Goal: Information Seeking & Learning: Learn about a topic

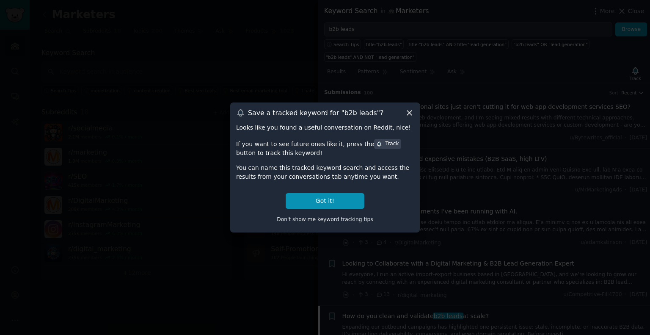
scroll to position [222, 0]
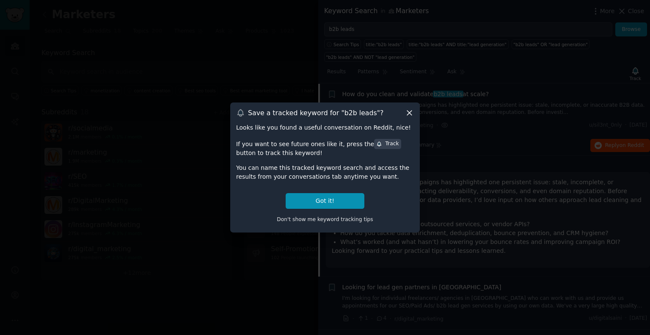
click at [407, 113] on icon at bounding box center [409, 112] width 9 height 9
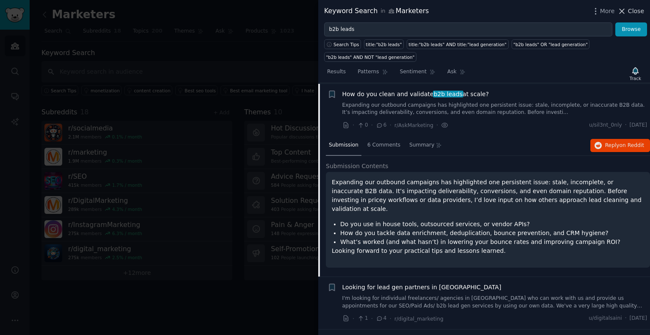
click at [639, 11] on span "Close" at bounding box center [636, 11] width 16 height 9
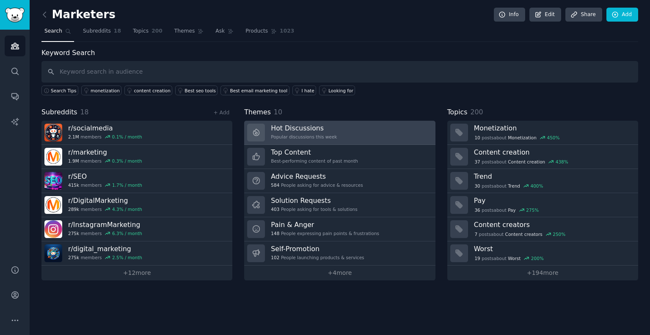
click at [326, 130] on h3 "Hot Discussions" at bounding box center [304, 128] width 66 height 9
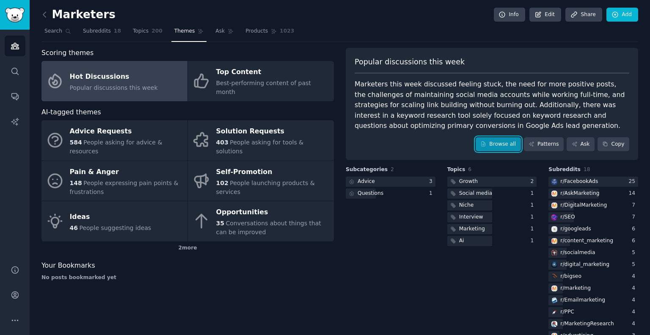
click at [499, 140] on link "Browse all" at bounding box center [498, 144] width 45 height 14
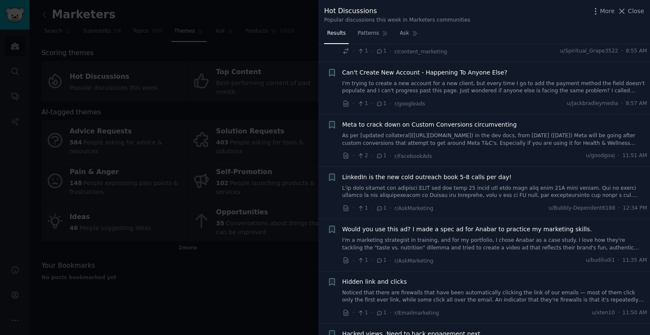
scroll to position [3591, 0]
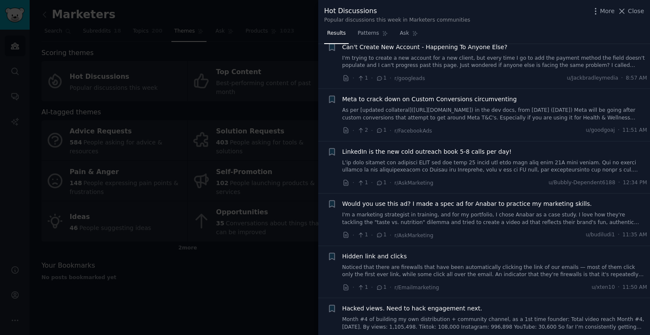
click at [425, 147] on span "LinkedIn is the new cold outreach book 5-8 calls per day!" at bounding box center [427, 151] width 169 height 9
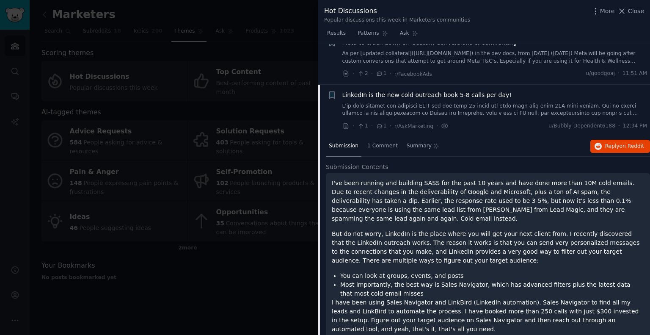
scroll to position [3664, 0]
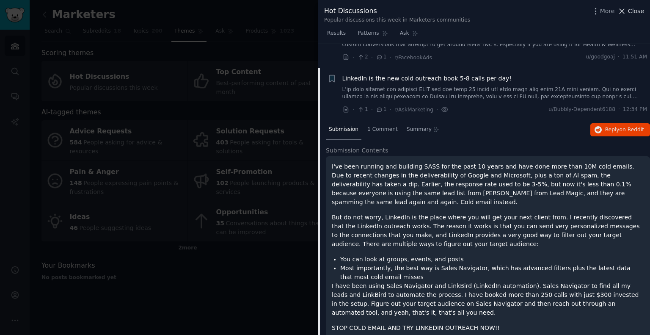
click at [633, 11] on span "Close" at bounding box center [636, 11] width 16 height 9
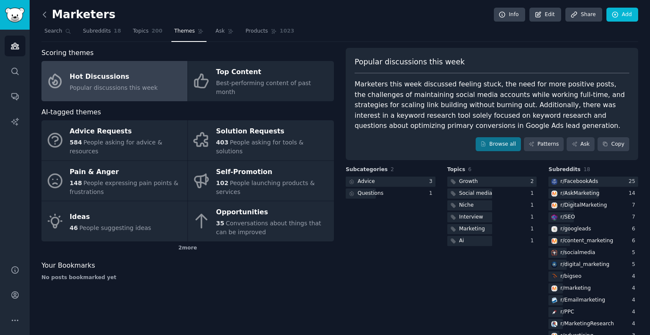
click at [45, 12] on icon at bounding box center [44, 14] width 3 height 5
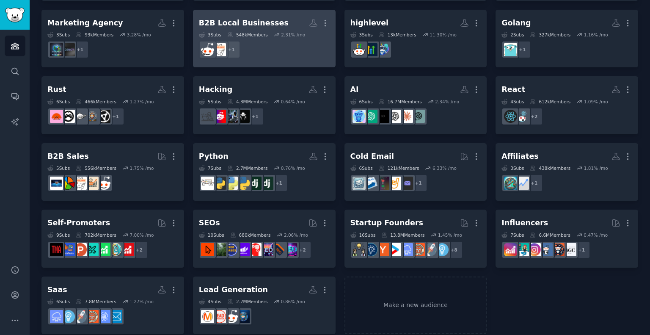
scroll to position [124, 0]
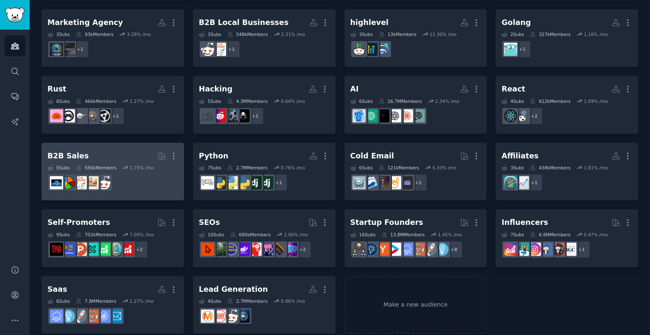
click at [58, 155] on div "B2B Sales" at bounding box center [67, 156] width 41 height 11
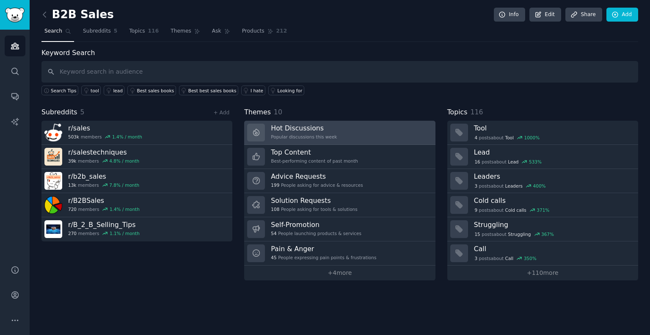
click at [307, 134] on div "Popular discussions this week" at bounding box center [304, 137] width 66 height 6
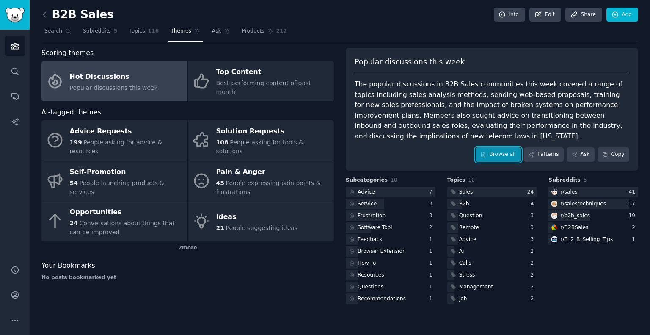
click at [508, 152] on link "Browse all" at bounding box center [498, 154] width 45 height 14
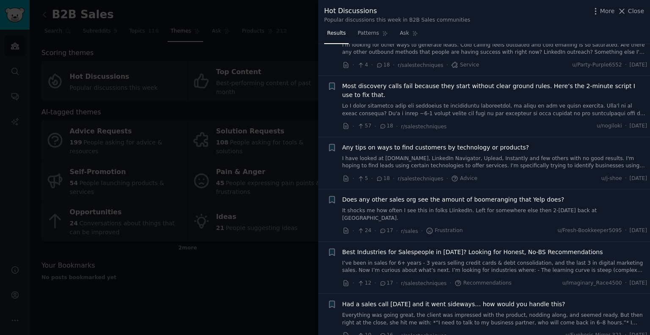
scroll to position [1286, 0]
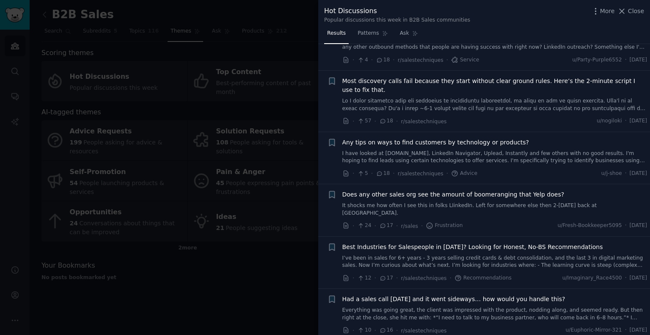
click at [647, 7] on div "Hot Discussions Popular discussions this week in B2B Sales communities More Clo…" at bounding box center [484, 13] width 332 height 27
click at [637, 12] on span "Close" at bounding box center [636, 11] width 16 height 9
